Goal: Check status: Check status

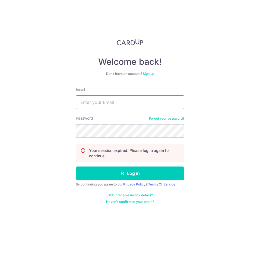
click at [89, 106] on input "Email" at bounding box center [130, 103] width 109 height 14
type input "[EMAIL_ADDRESS][DOMAIN_NAME]"
click at [76, 167] on button "Log in" at bounding box center [130, 174] width 109 height 14
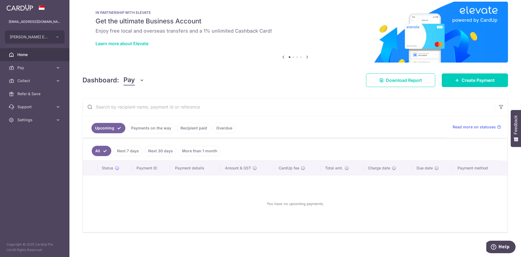
scroll to position [9, 0]
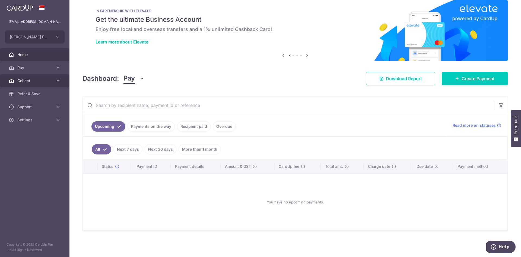
click at [55, 78] on link "Collect" at bounding box center [35, 80] width 70 height 13
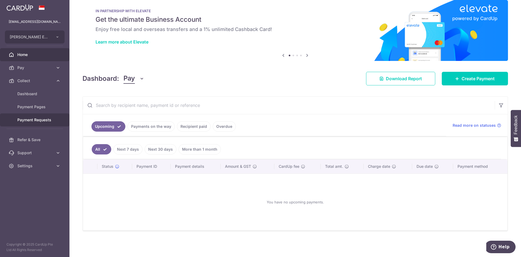
click at [50, 121] on span "Payment Requests" at bounding box center [35, 119] width 36 height 5
click at [28, 95] on span "Dashboard" at bounding box center [35, 93] width 36 height 5
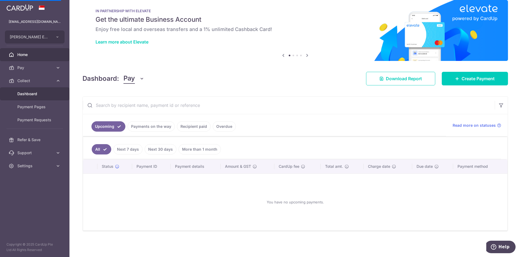
click at [57, 95] on link "Dashboard" at bounding box center [35, 93] width 70 height 13
click at [127, 104] on input "text" at bounding box center [289, 104] width 412 height 17
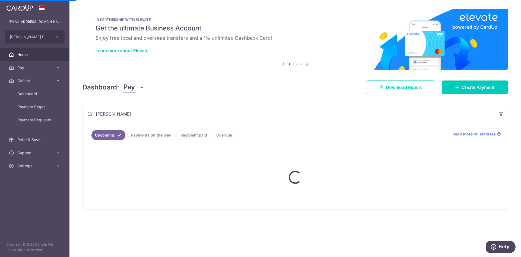
type input "[PERSON_NAME]"
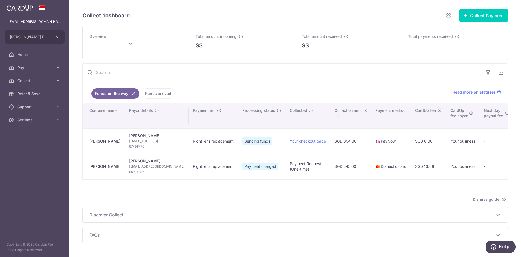
click at [138, 76] on input "text" at bounding box center [282, 72] width 399 height 17
click at [143, 71] on input "text" at bounding box center [282, 72] width 399 height 17
click at [150, 94] on link "Funds arrived" at bounding box center [158, 93] width 33 height 10
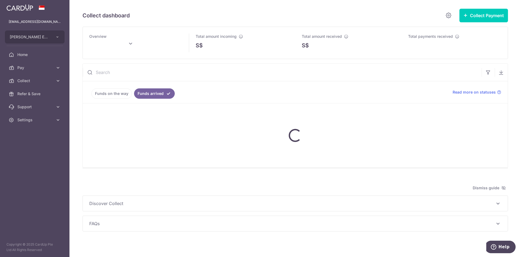
click at [146, 72] on input "text" at bounding box center [282, 72] width 399 height 17
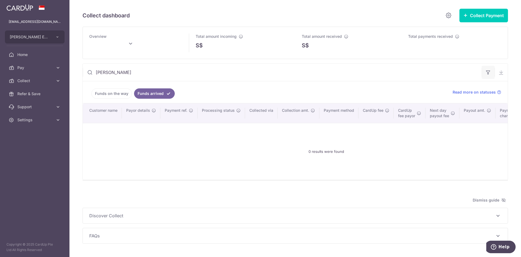
click at [260, 70] on icon "button" at bounding box center [488, 72] width 5 height 5
click at [51, 80] on span "Collect" at bounding box center [35, 80] width 36 height 5
click at [191, 84] on ul "Funds on the way Funds arrived" at bounding box center [265, 92] width 364 height 22
click at [120, 71] on input "[PERSON_NAME]" at bounding box center [282, 72] width 399 height 17
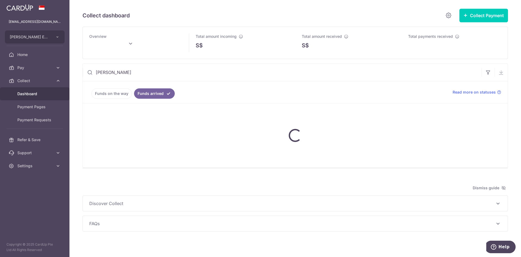
type input "[PERSON_NAME]"
type input "[DATE]"
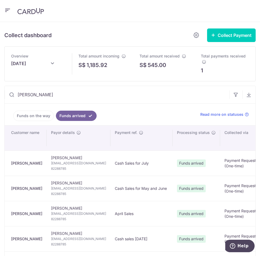
type input "[PERSON_NAME]"
